Goal: Book appointment/travel/reservation

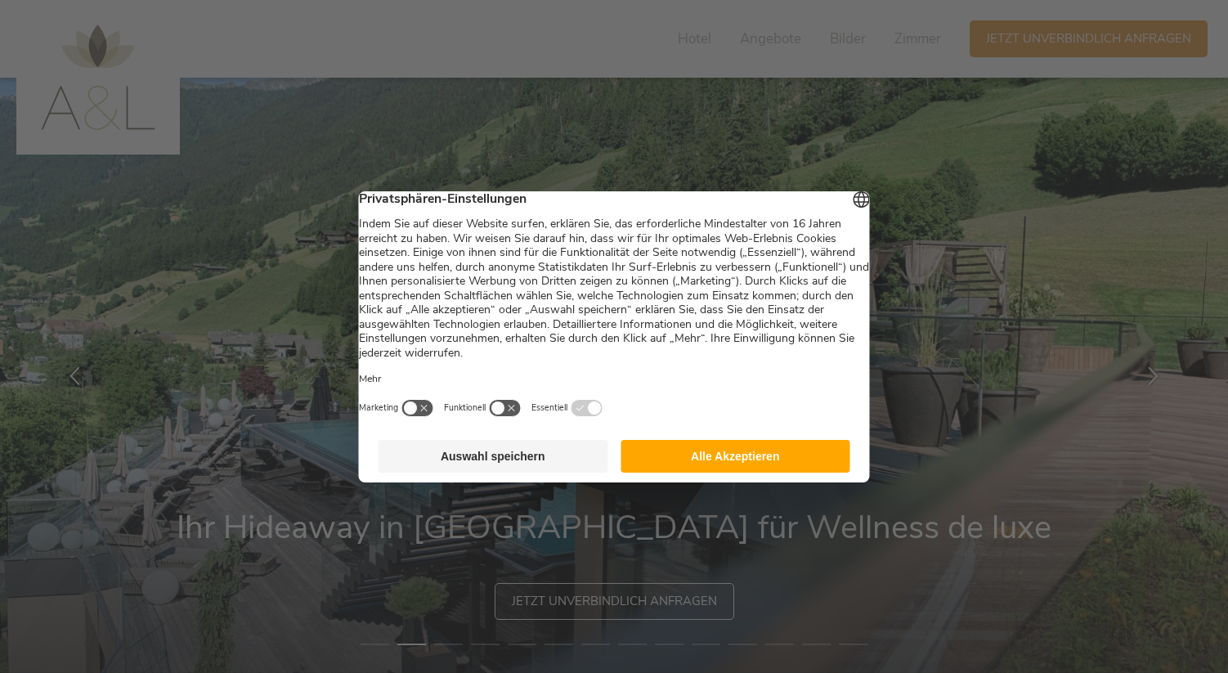
click at [525, 473] on button "Auswahl speichern" at bounding box center [494, 456] width 230 height 33
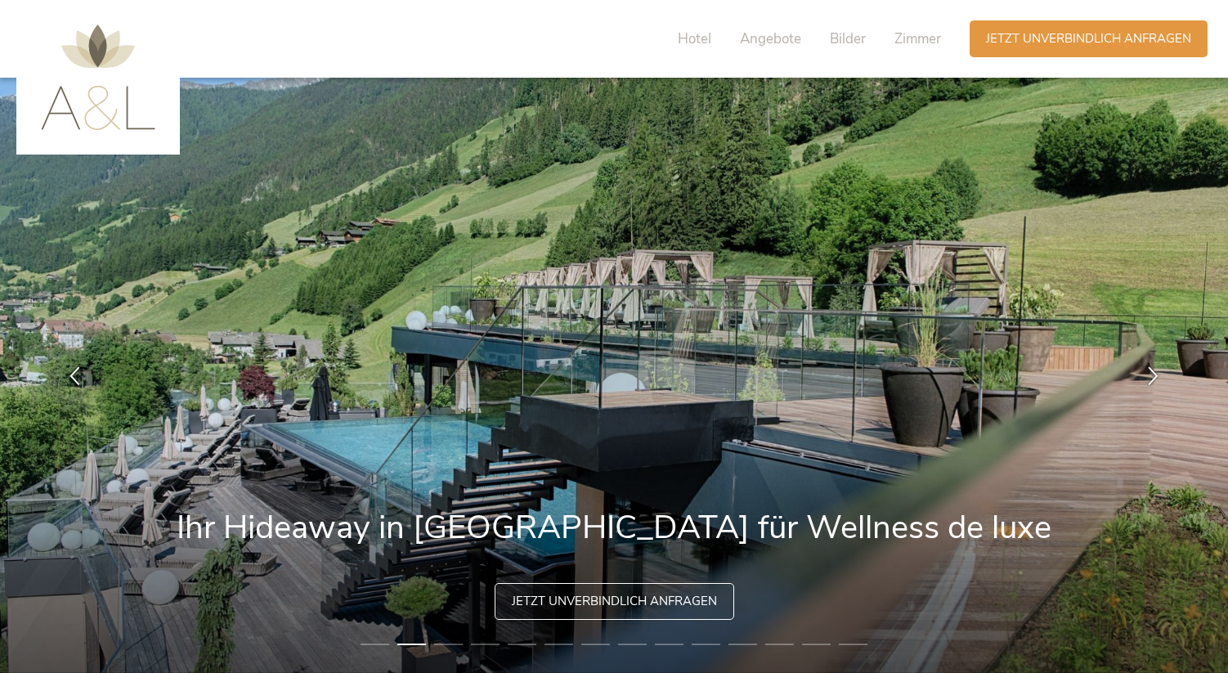
click at [105, 96] on img at bounding box center [98, 77] width 114 height 105
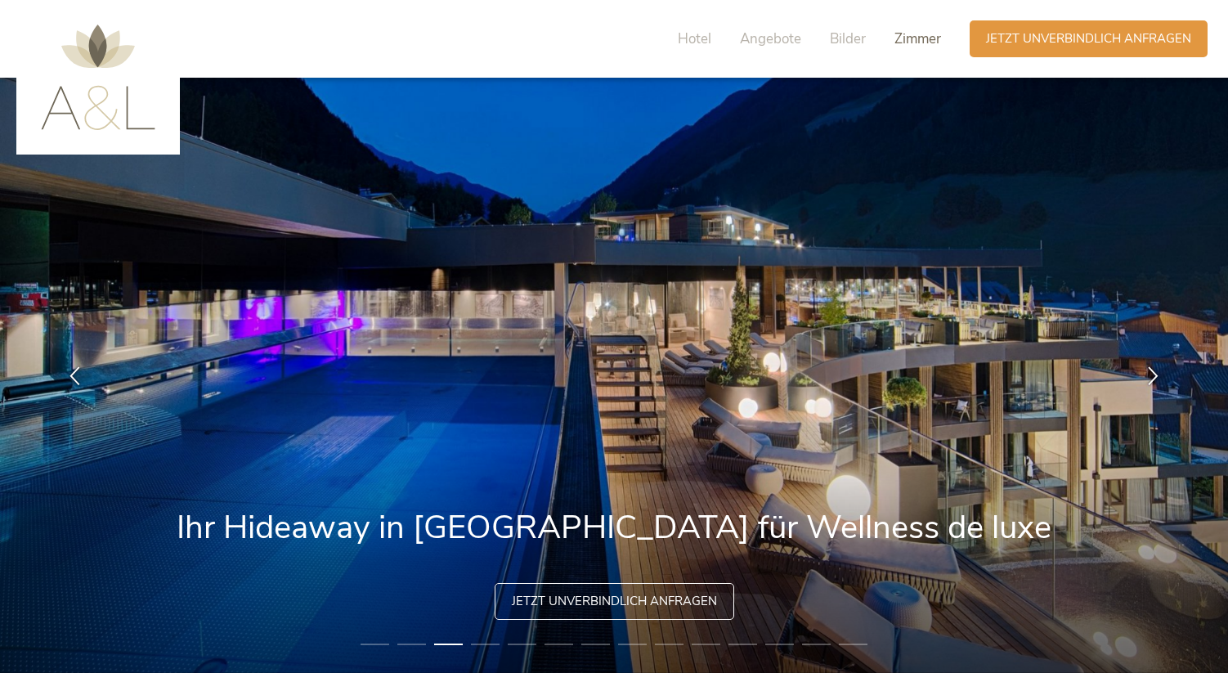
click at [915, 38] on span "Zimmer" at bounding box center [917, 38] width 47 height 19
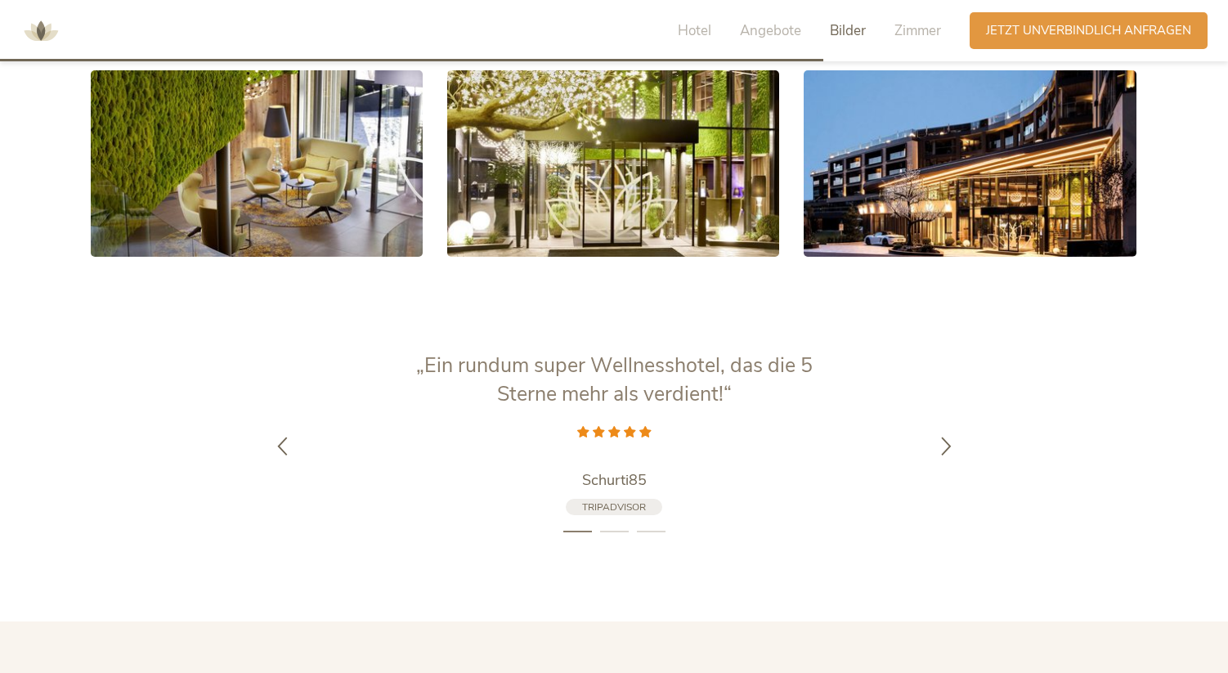
scroll to position [3367, 0]
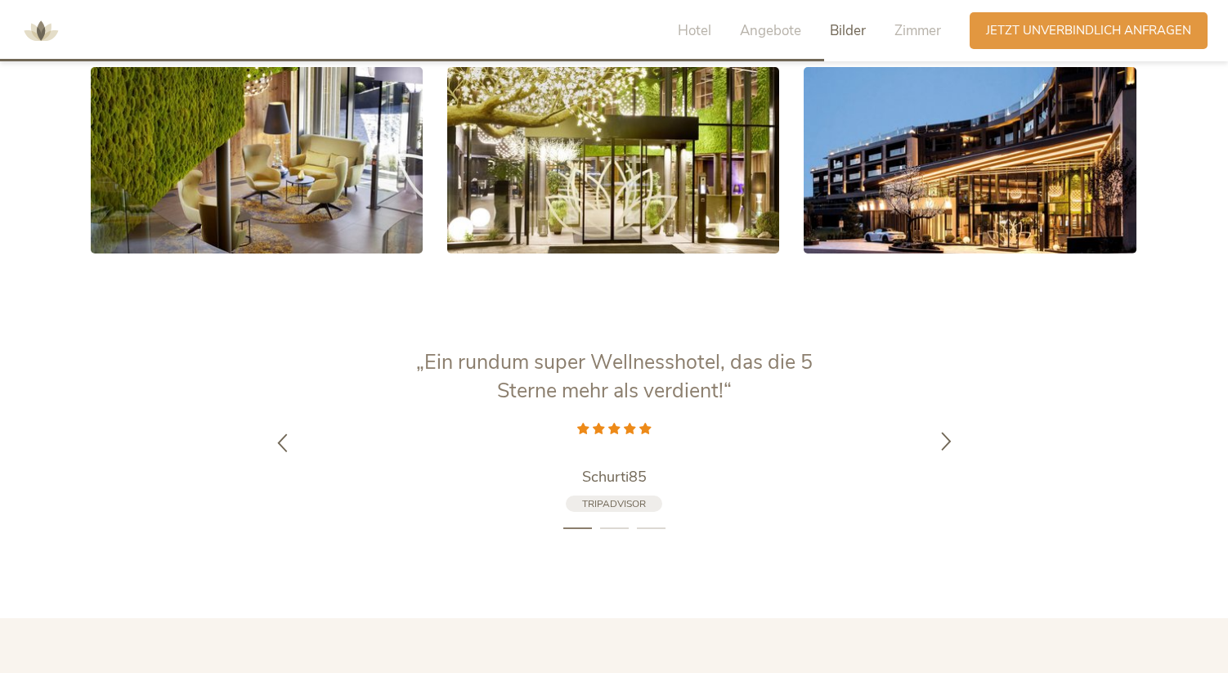
click at [944, 441] on icon at bounding box center [946, 440] width 19 height 19
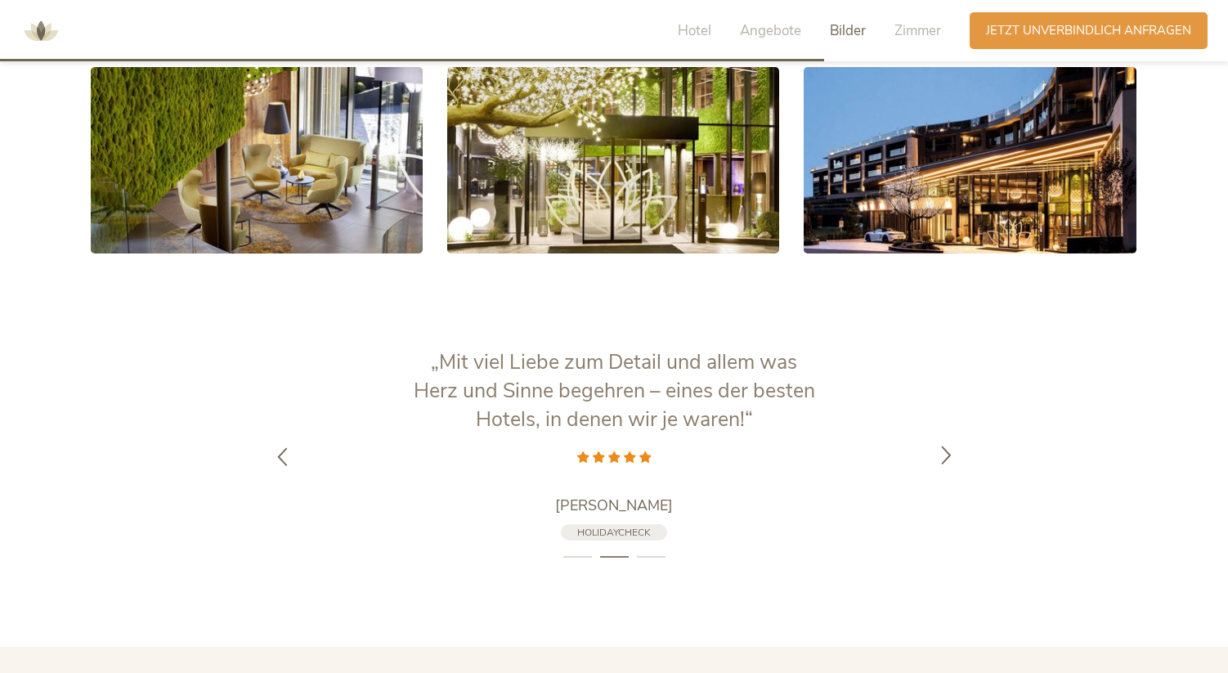
click at [945, 441] on div at bounding box center [947, 457] width 52 height 52
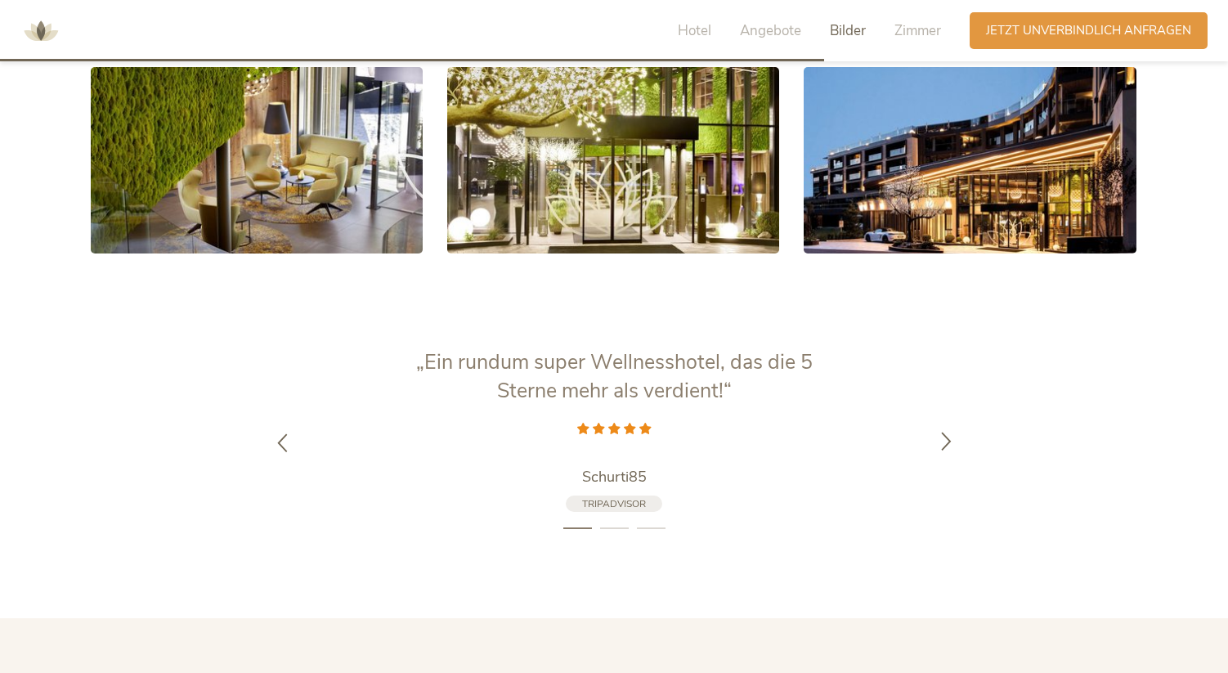
click at [945, 441] on icon at bounding box center [946, 440] width 19 height 19
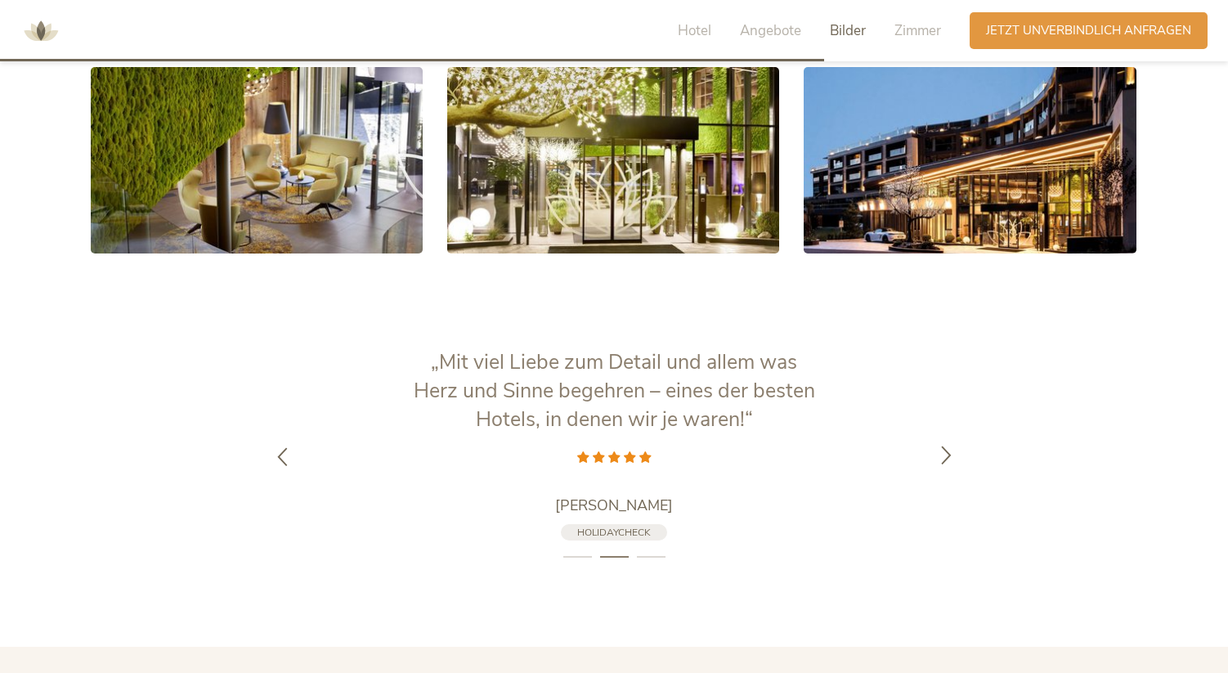
click at [945, 441] on div at bounding box center [947, 457] width 52 height 52
click at [694, 32] on span "Hotel" at bounding box center [695, 30] width 34 height 19
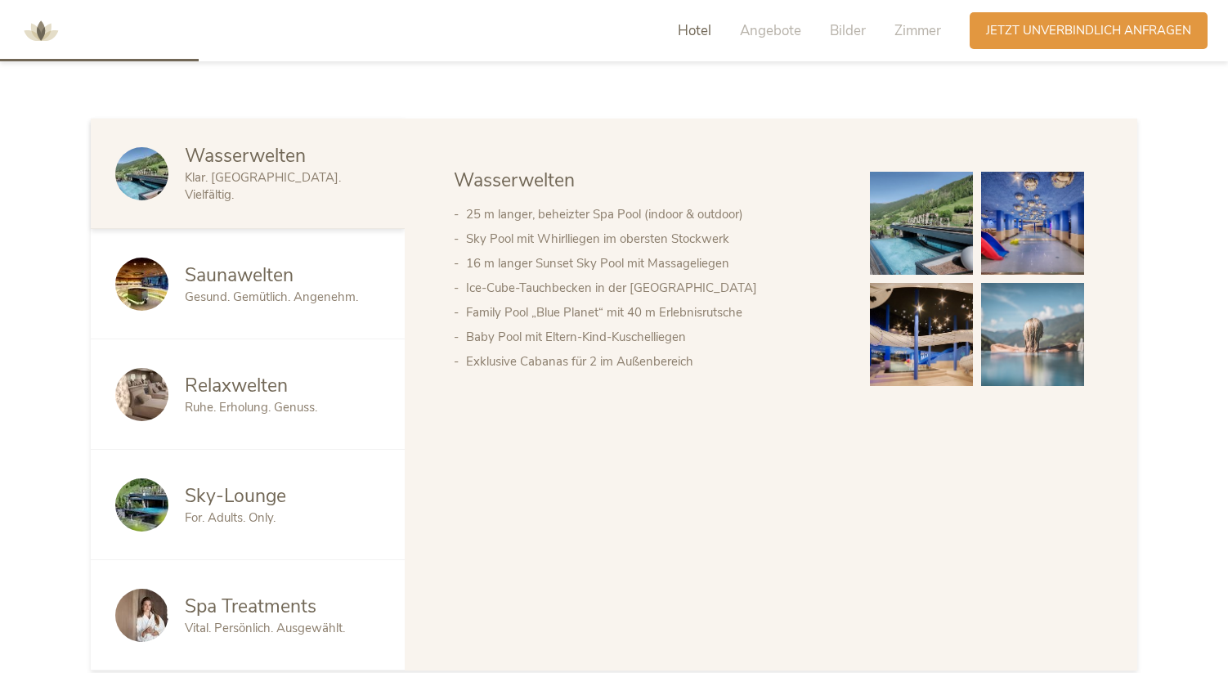
scroll to position [729, 0]
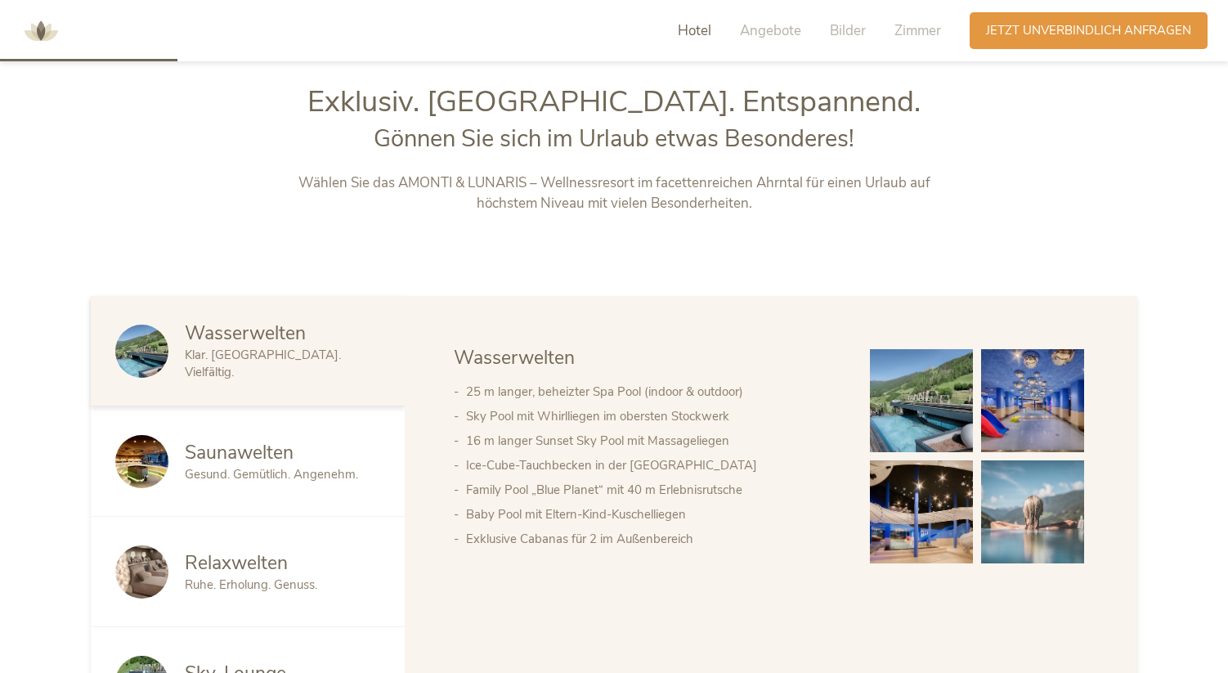
click at [43, 34] on img at bounding box center [40, 31] width 49 height 49
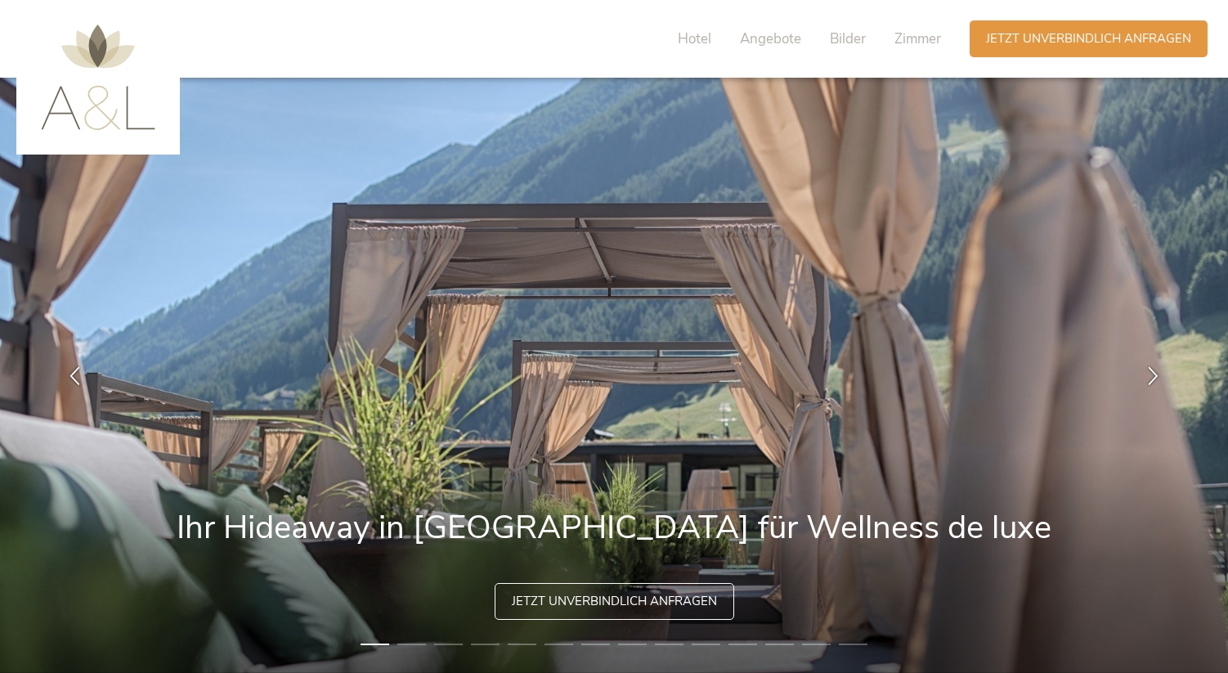
click at [105, 97] on img at bounding box center [98, 77] width 114 height 105
click at [698, 42] on span "Hotel" at bounding box center [695, 38] width 34 height 19
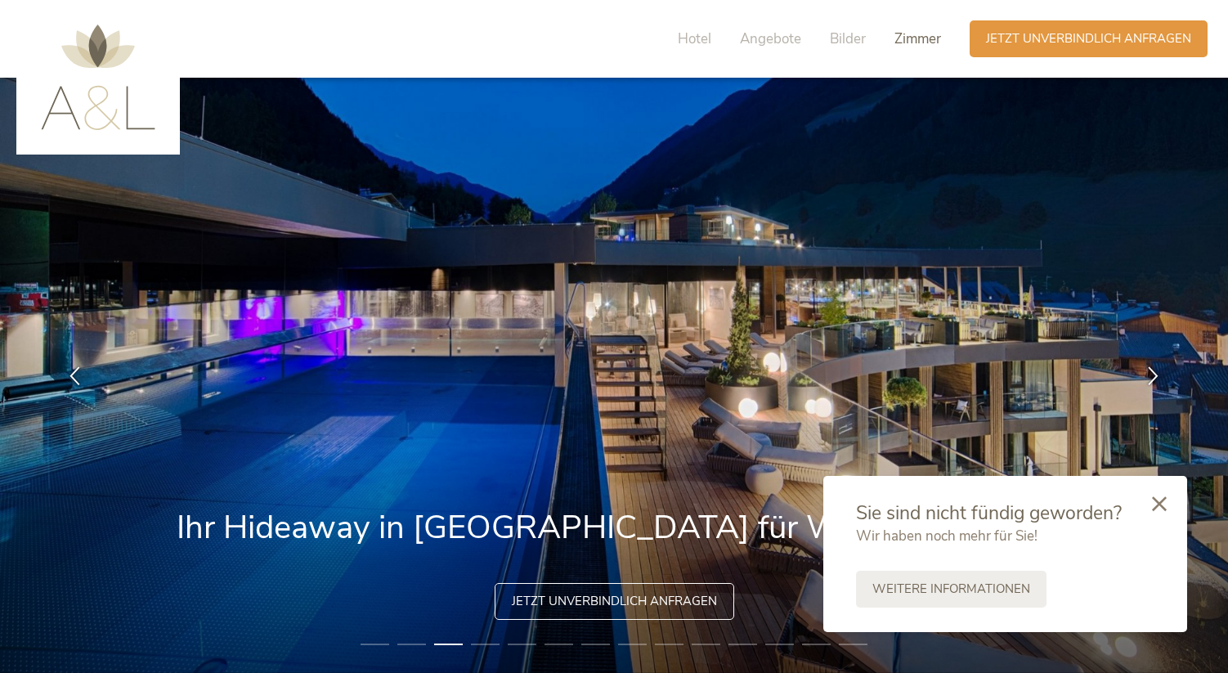
click at [910, 43] on span "Zimmer" at bounding box center [917, 38] width 47 height 19
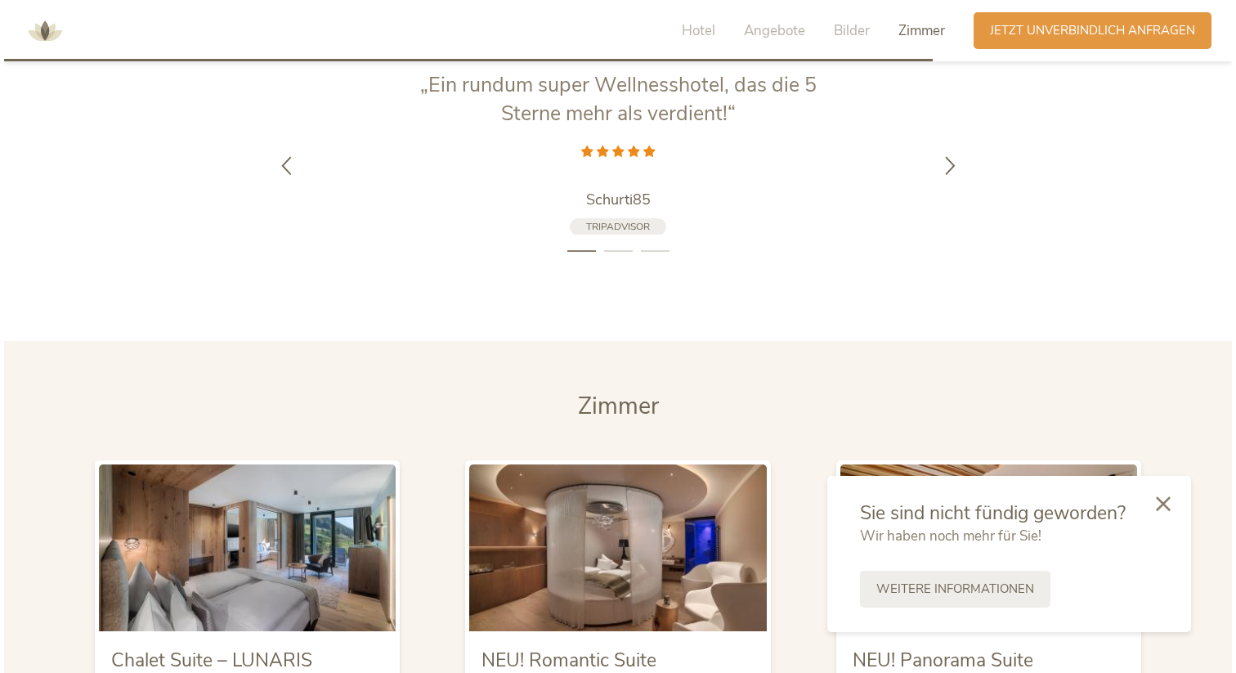
scroll to position [3904, 0]
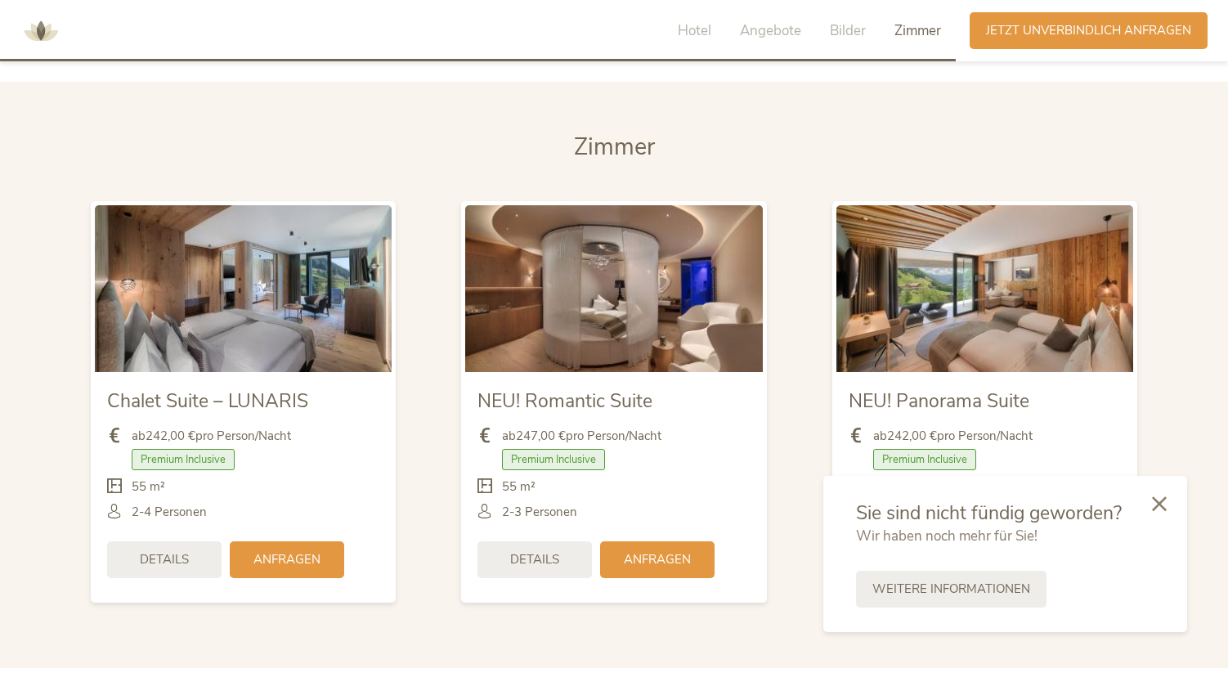
click at [279, 282] on img at bounding box center [243, 288] width 297 height 167
click at [150, 562] on span "Details" at bounding box center [164, 557] width 49 height 17
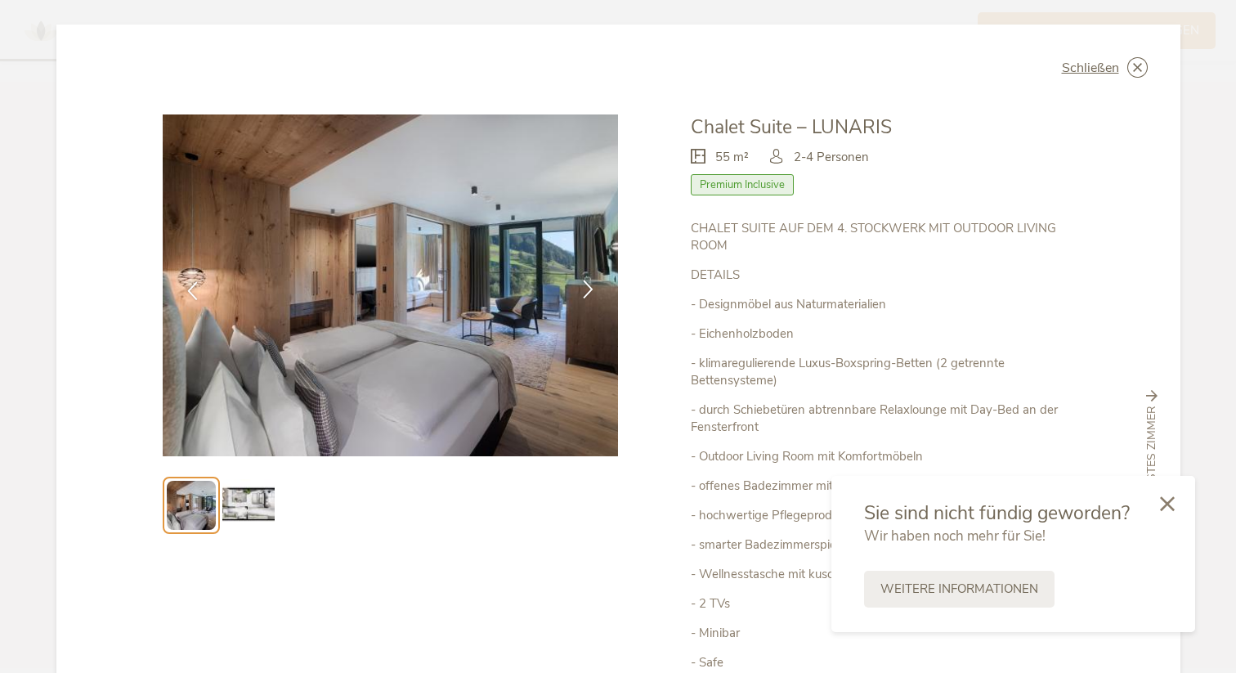
click at [591, 289] on icon at bounding box center [588, 289] width 19 height 19
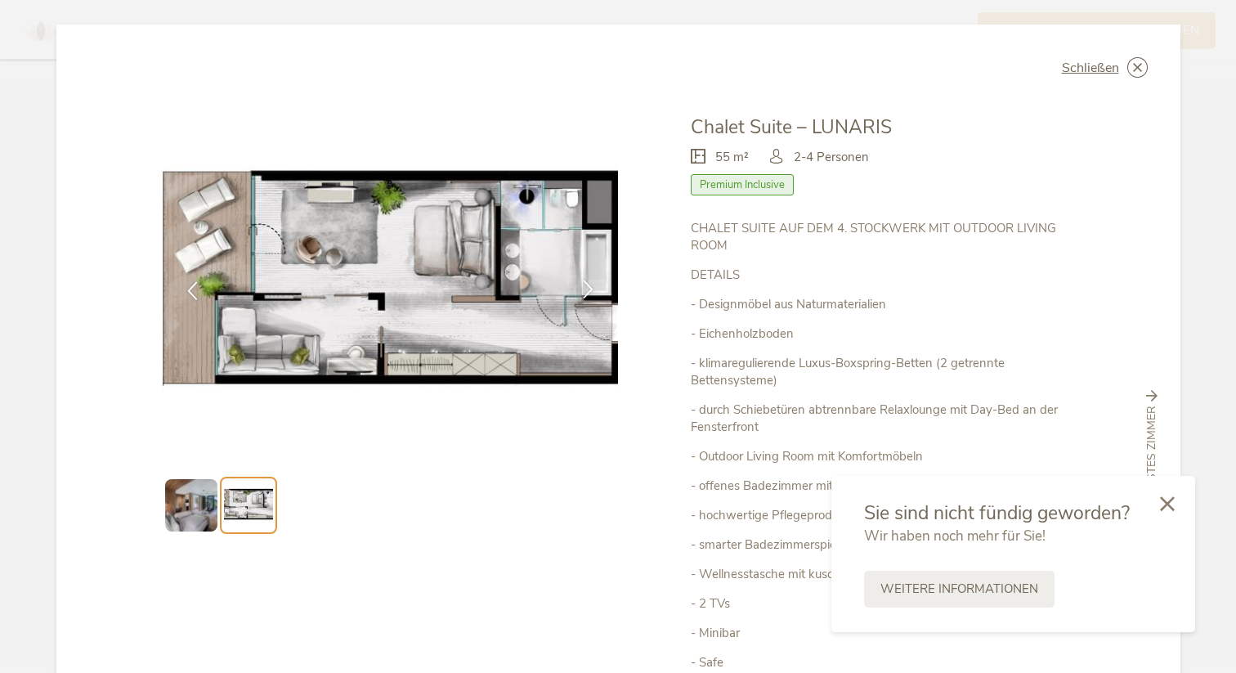
click at [591, 289] on icon at bounding box center [588, 289] width 19 height 19
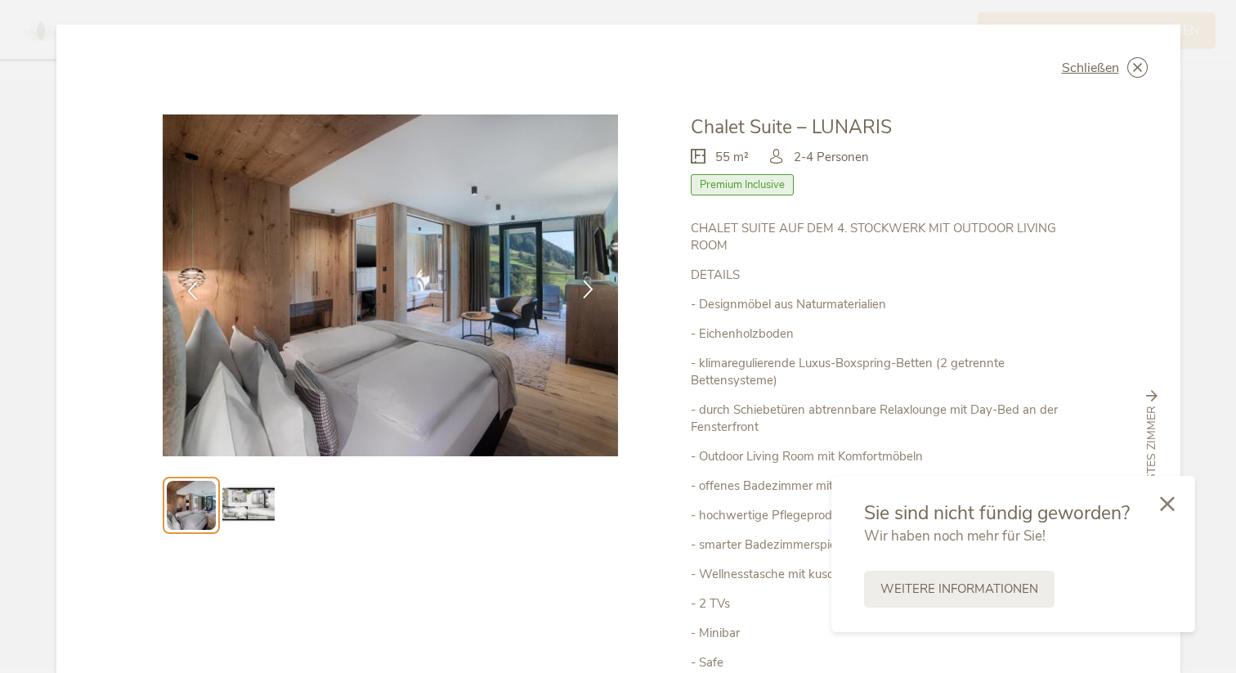
click at [591, 289] on icon at bounding box center [588, 289] width 19 height 19
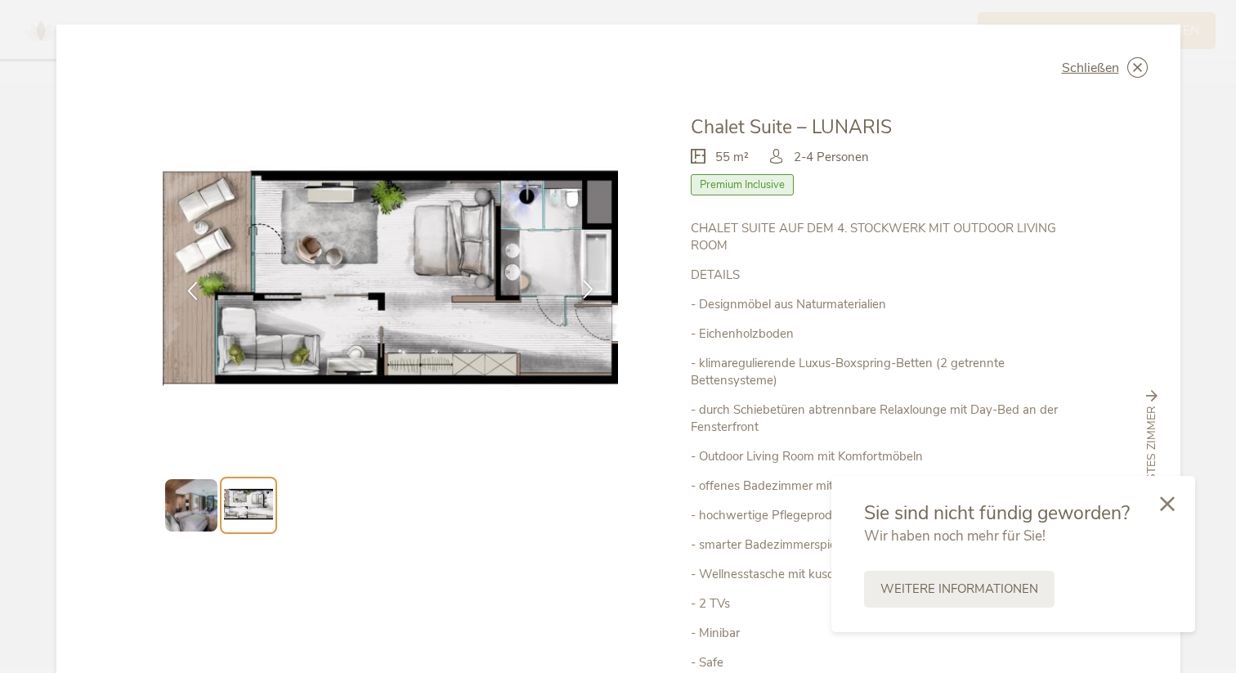
click at [591, 289] on icon at bounding box center [588, 289] width 19 height 19
click at [582, 289] on icon at bounding box center [588, 289] width 19 height 19
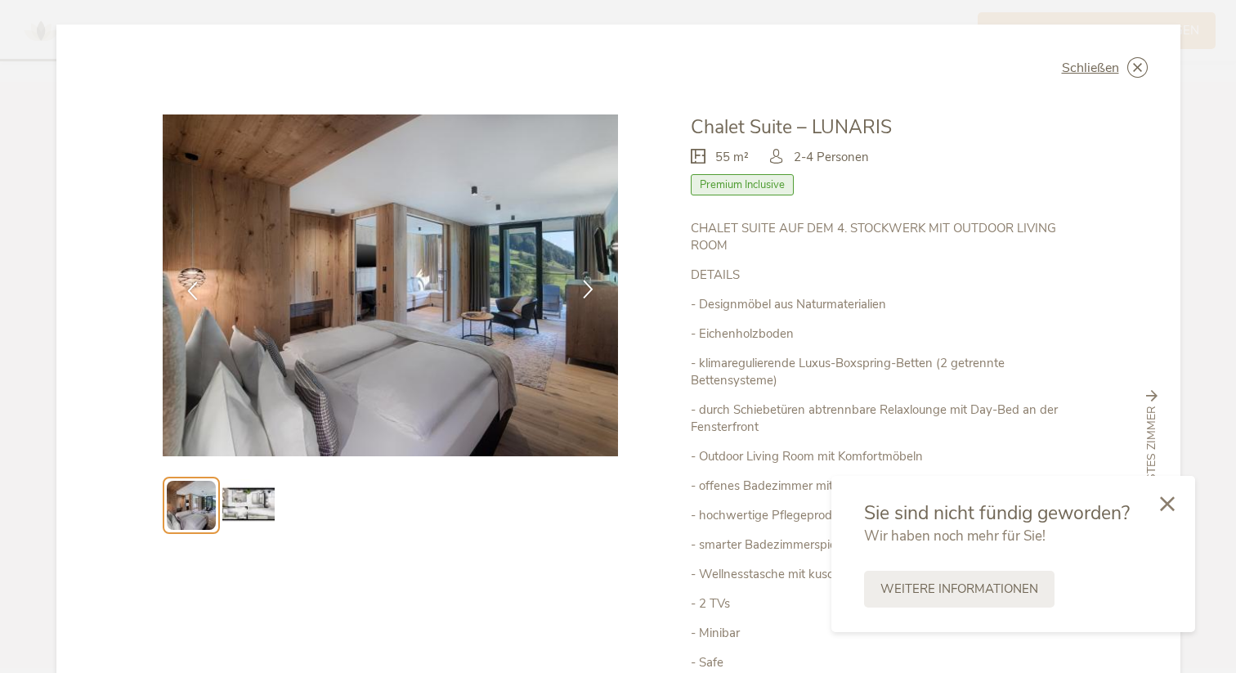
click at [582, 289] on icon at bounding box center [588, 289] width 19 height 19
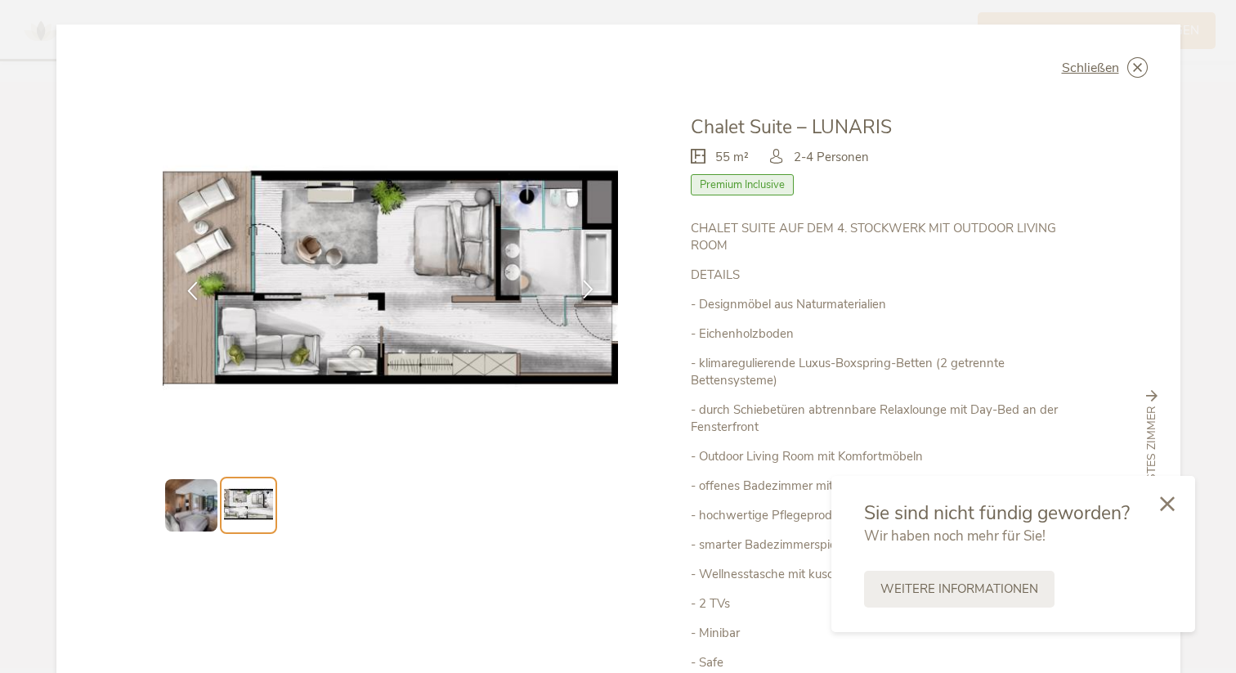
click at [582, 289] on icon at bounding box center [588, 289] width 19 height 19
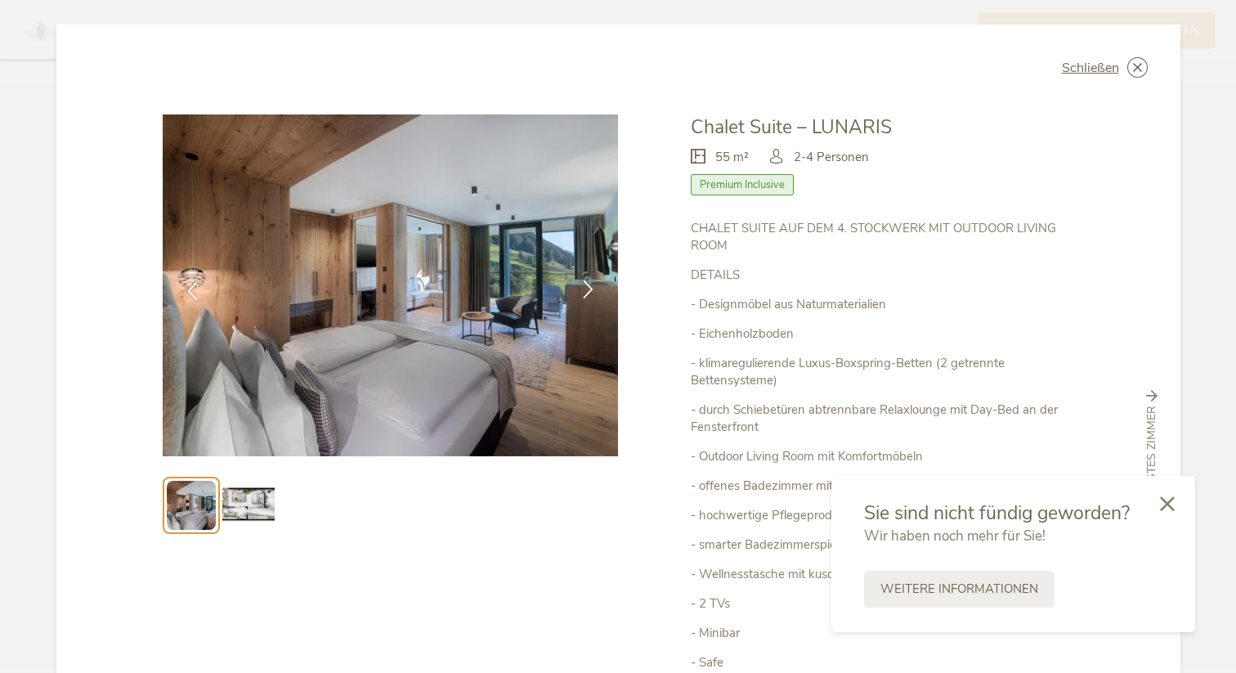
click at [582, 289] on icon at bounding box center [588, 289] width 19 height 19
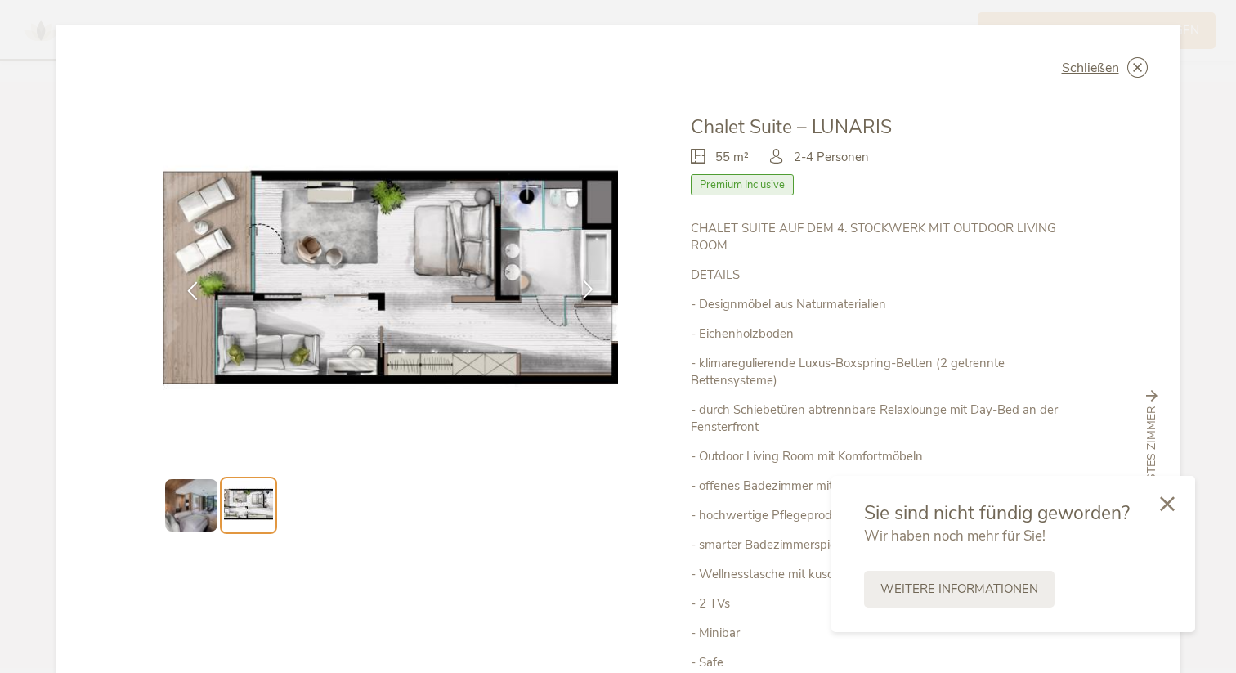
click at [582, 289] on icon at bounding box center [588, 289] width 19 height 19
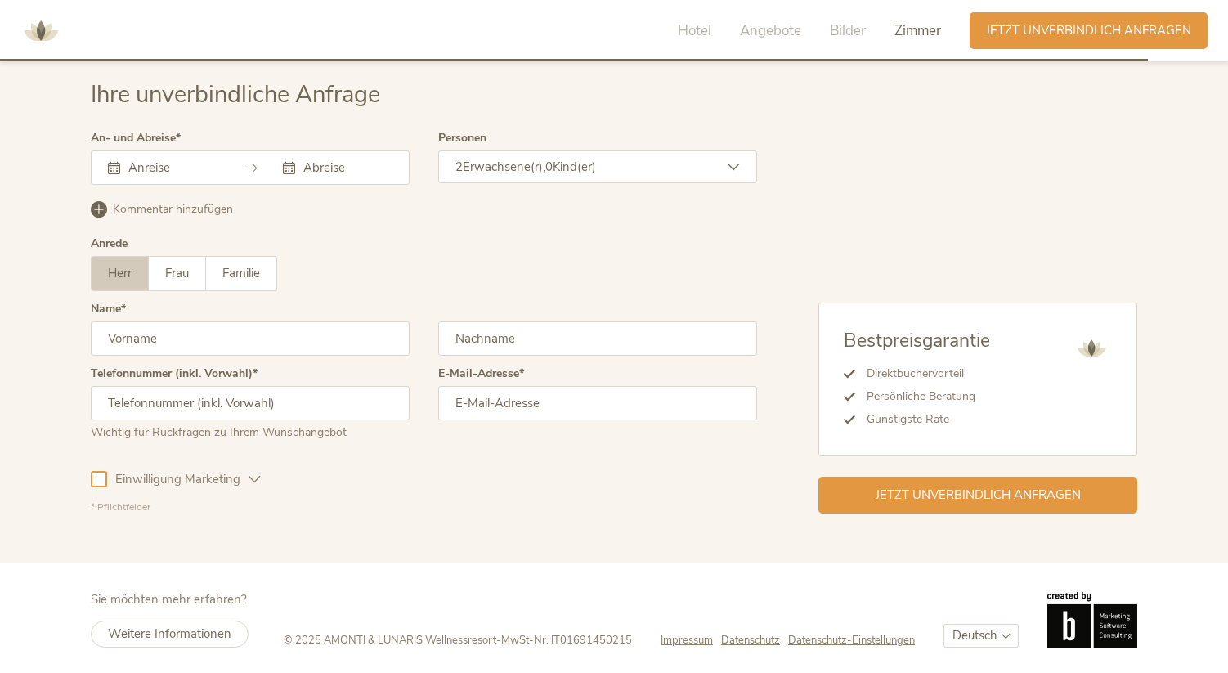
scroll to position [5017, 0]
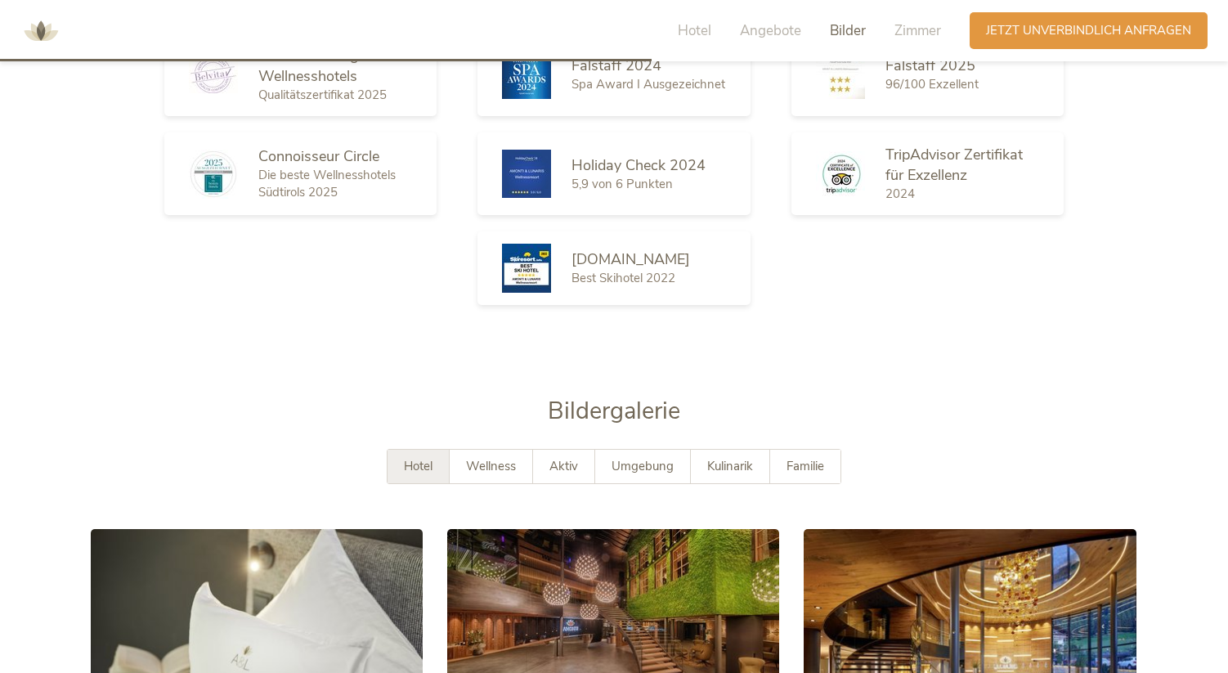
scroll to position [2662, 0]
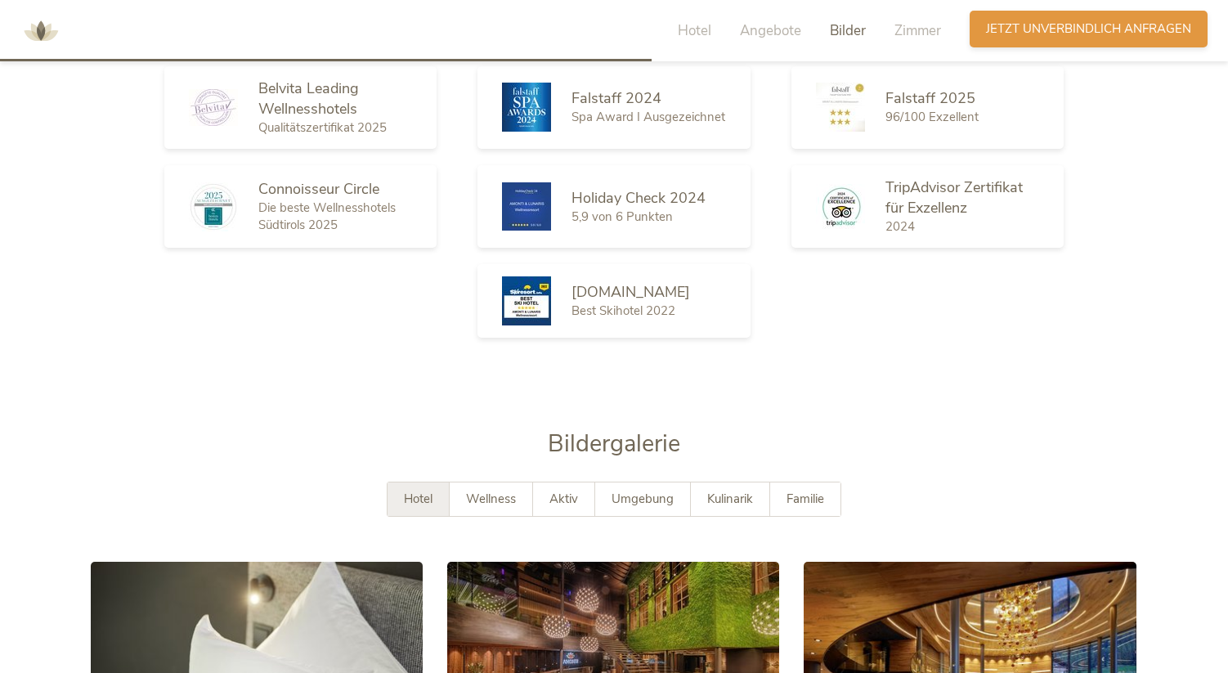
click at [1114, 25] on span "Jetzt unverbindlich anfragen" at bounding box center [1088, 28] width 205 height 17
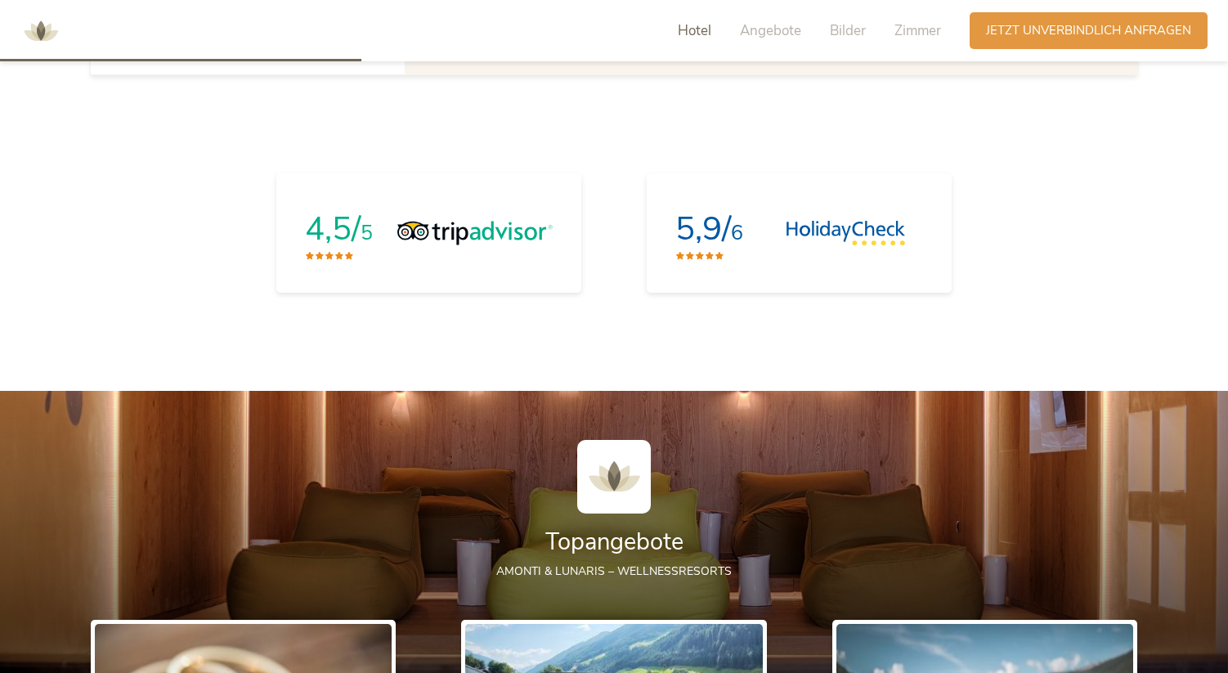
scroll to position [1477, 0]
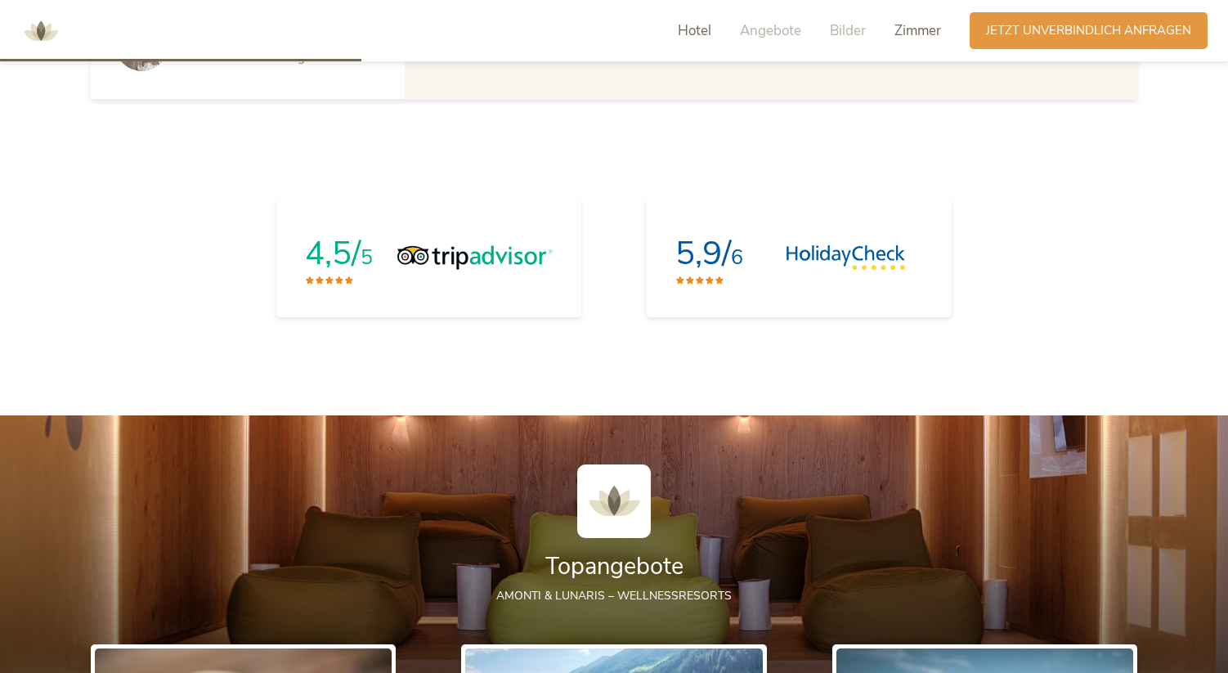
click at [930, 29] on span "Zimmer" at bounding box center [917, 30] width 47 height 19
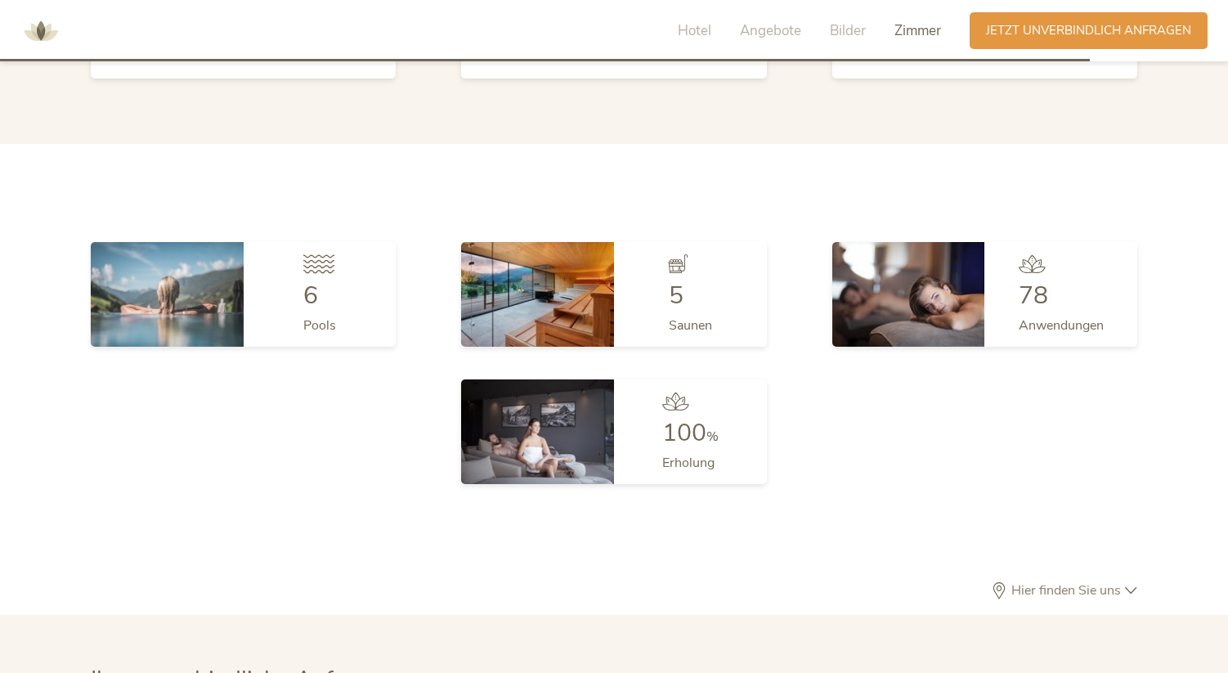
scroll to position [4454, 0]
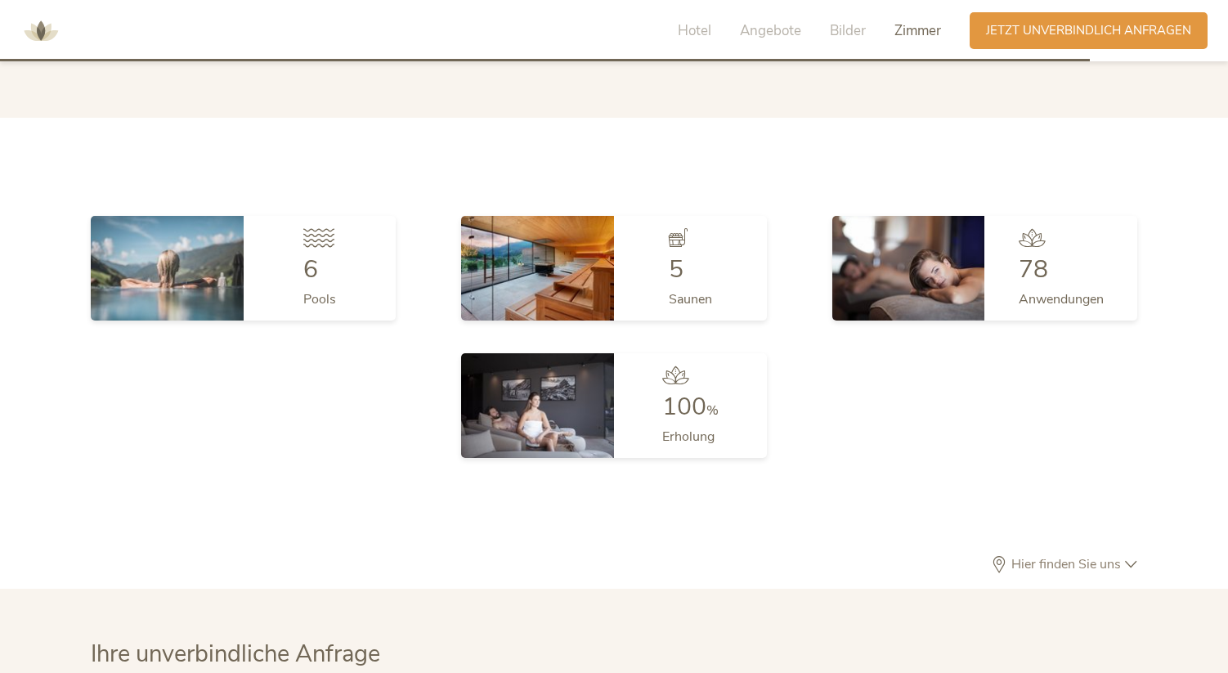
drag, startPoint x: 1235, startPoint y: 598, endPoint x: 1232, endPoint y: 511, distance: 87.5
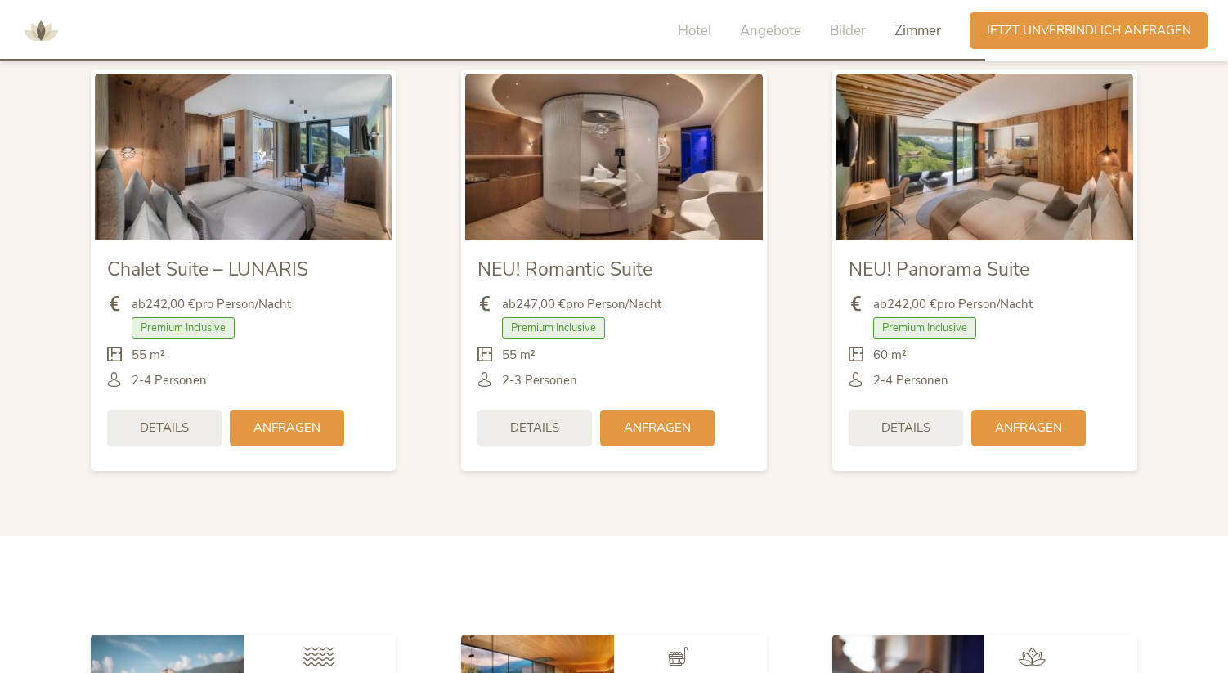
scroll to position [4025, 0]
